Goal: Task Accomplishment & Management: Use online tool/utility

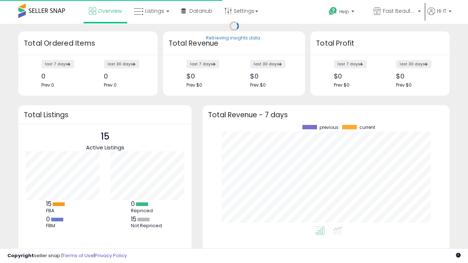
scroll to position [102, 233]
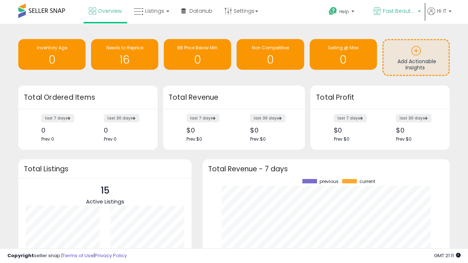
click at [397, 12] on span "Fast Beauty ([GEOGRAPHIC_DATA])" at bounding box center [399, 10] width 33 height 7
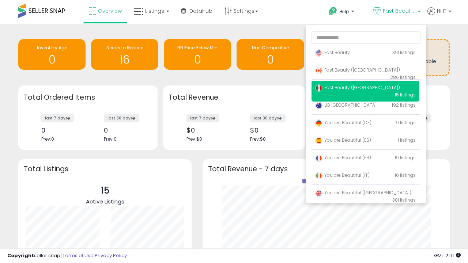
click at [365, 89] on span "Fast Beauty ([GEOGRAPHIC_DATA])" at bounding box center [357, 87] width 85 height 6
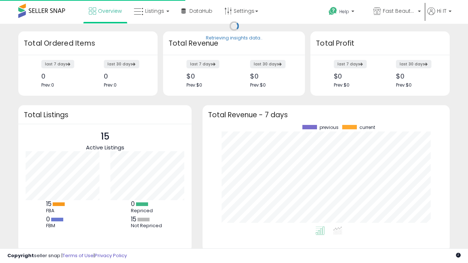
scroll to position [102, 233]
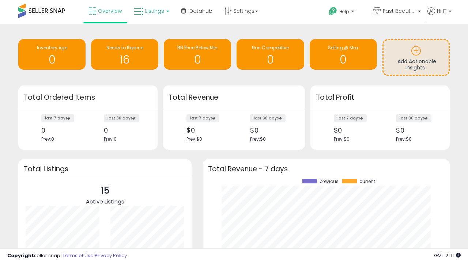
click at [151, 11] on span "Listings" at bounding box center [154, 10] width 19 height 7
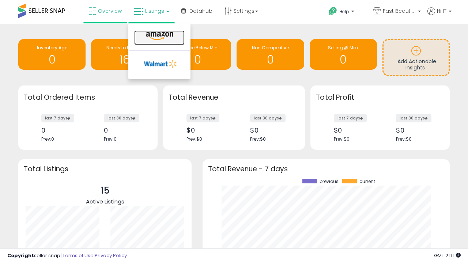
click at [159, 36] on icon at bounding box center [160, 36] width 32 height 10
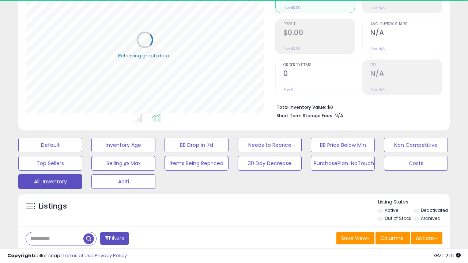
scroll to position [218, 0]
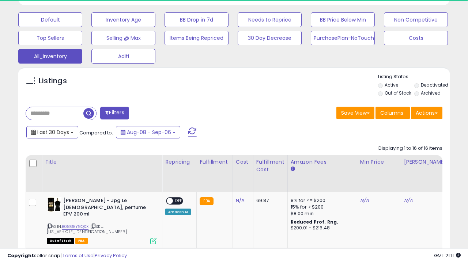
click at [52, 132] on span "Last 30 Days" at bounding box center [53, 132] width 32 height 7
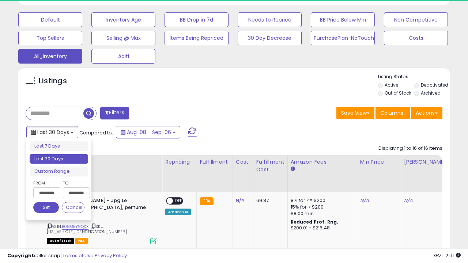
scroll to position [150, 249]
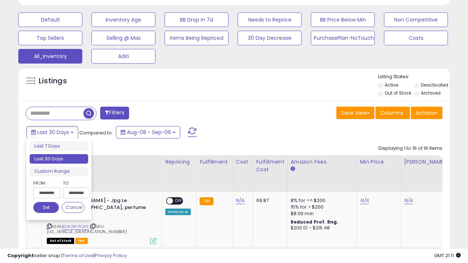
click at [59, 159] on li "Last 30 Days" at bounding box center [59, 159] width 59 height 10
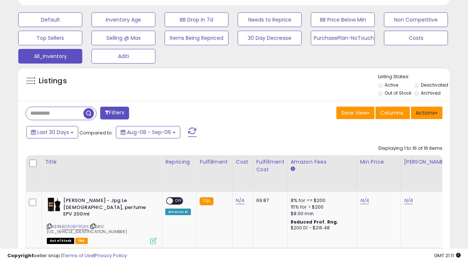
click at [427, 112] on button "Actions" at bounding box center [426, 113] width 31 height 12
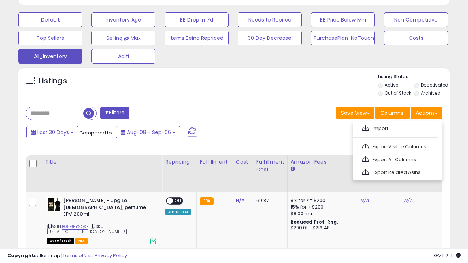
click at [397, 159] on link "Export All Columns" at bounding box center [397, 159] width 80 height 11
